Goal: Task Accomplishment & Management: Manage account settings

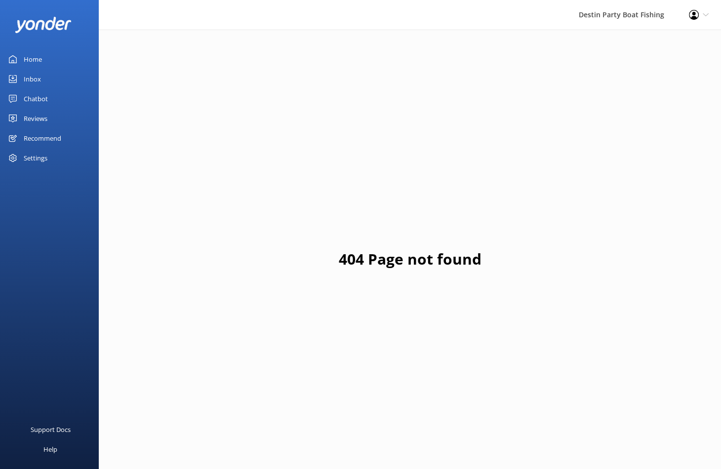
click at [38, 64] on div "Home" at bounding box center [33, 59] width 18 height 20
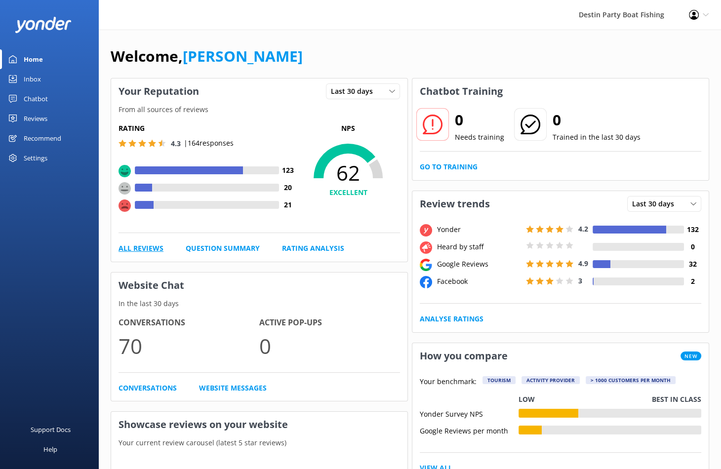
click at [147, 247] on link "All Reviews" at bounding box center [141, 248] width 45 height 11
